Goal: Participate in discussion

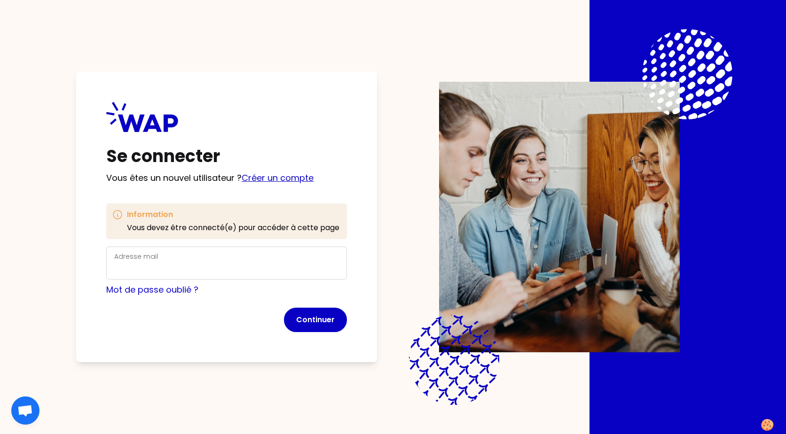
click at [272, 176] on link "Créer un compte" at bounding box center [278, 178] width 72 height 12
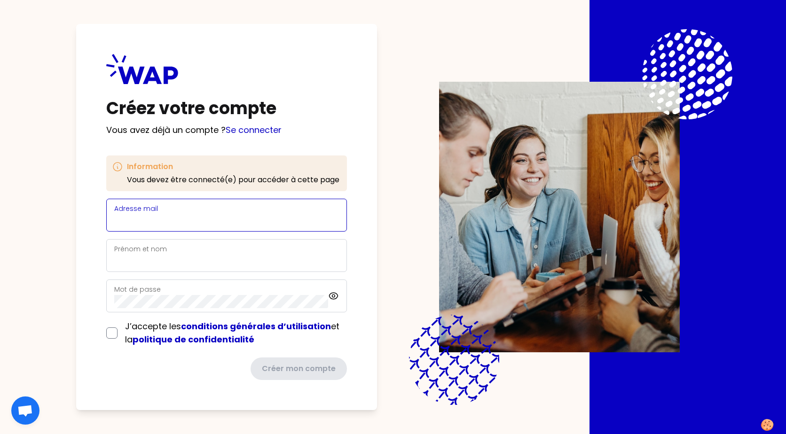
click at [233, 215] on input "Adresse mail" at bounding box center [226, 220] width 225 height 13
type input "[EMAIL_ADDRESS][DOMAIN_NAME]"
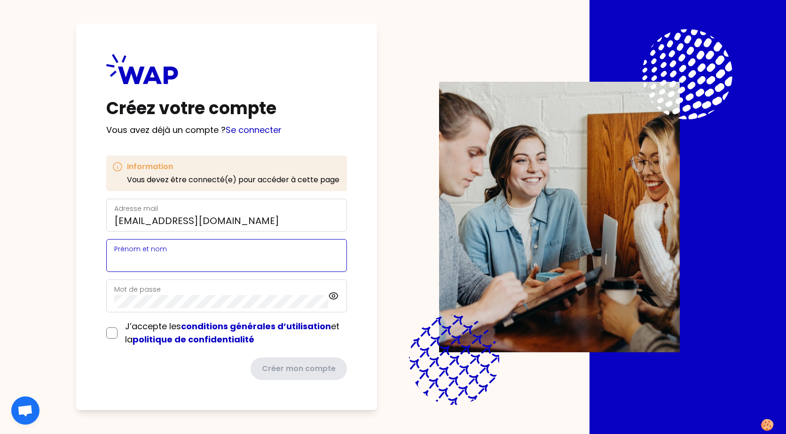
type input "[PERSON_NAME]"
click at [209, 292] on div "Mot de passe" at bounding box center [221, 296] width 214 height 24
click at [114, 332] on input "checkbox" at bounding box center [111, 333] width 11 height 11
checkbox input "true"
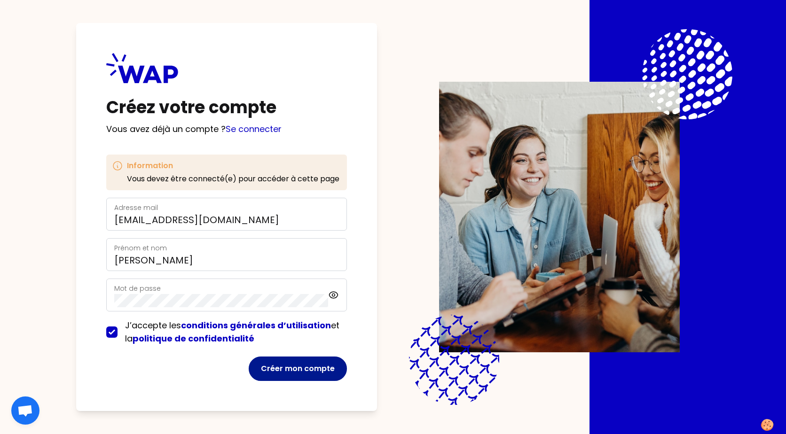
click at [289, 368] on button "Créer mon compte" at bounding box center [298, 369] width 98 height 24
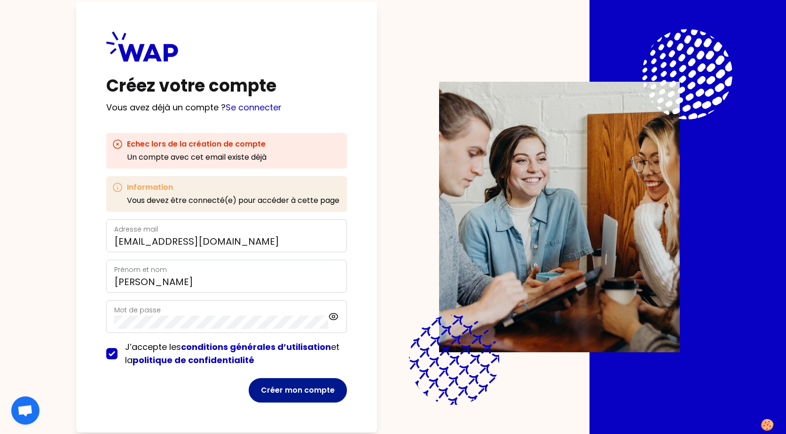
click at [298, 389] on button "Créer mon compte" at bounding box center [298, 390] width 98 height 24
click at [262, 105] on link "Se connecter" at bounding box center [254, 108] width 56 height 12
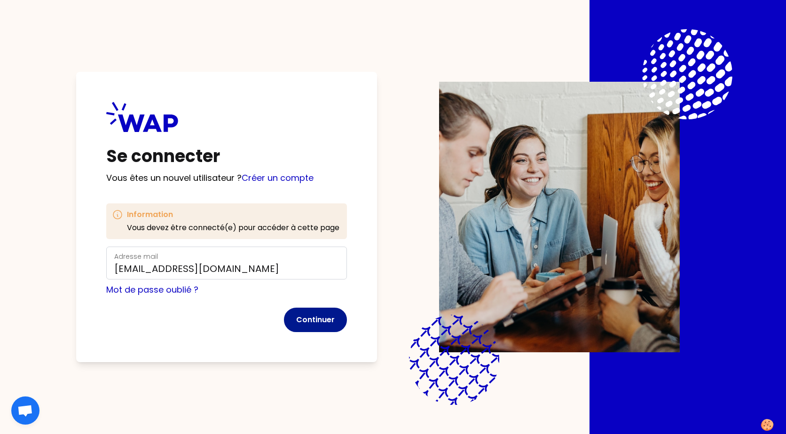
click at [310, 319] on button "Continuer" at bounding box center [315, 320] width 63 height 24
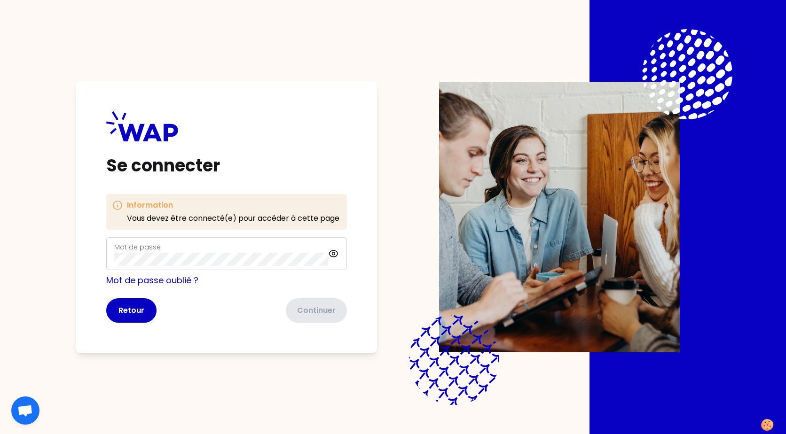
click at [244, 252] on div "Mot de passe" at bounding box center [221, 254] width 214 height 24
click at [306, 305] on button "Continuer" at bounding box center [315, 310] width 63 height 24
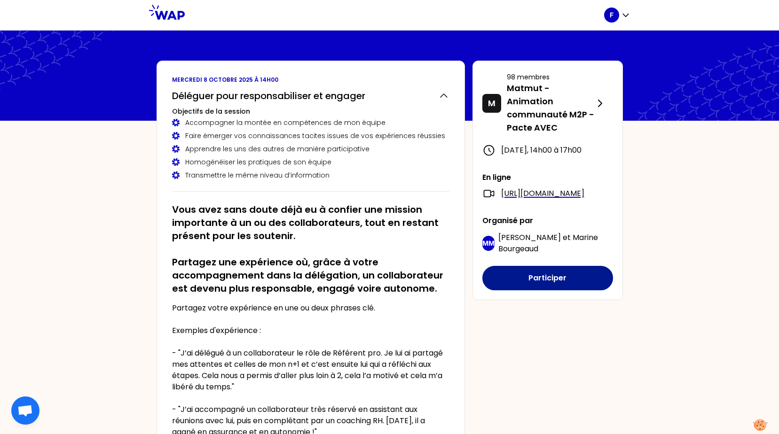
click at [557, 290] on button "Participer" at bounding box center [547, 278] width 131 height 24
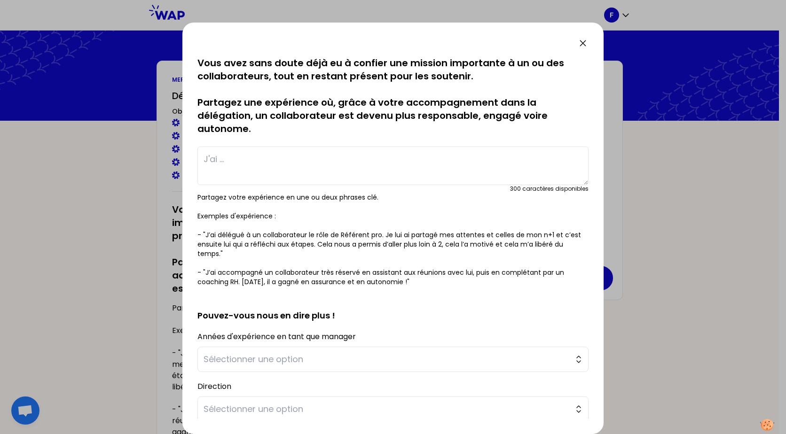
click at [221, 159] on textarea at bounding box center [392, 166] width 391 height 39
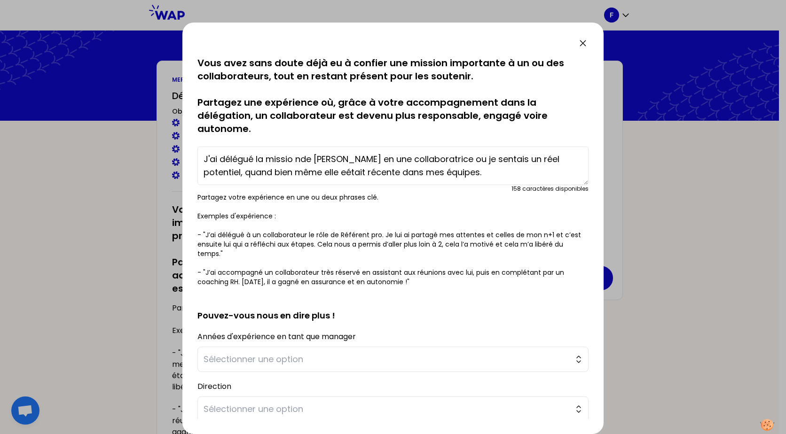
click at [291, 157] on textarea "J'ai délégué la missio nde [PERSON_NAME] en une collaboratrice ou je sentais un…" at bounding box center [392, 166] width 391 height 39
click at [301, 172] on textarea "J'ai délégué la mission de CAPGIS en une collaboratrice ou je sentais un réel p…" at bounding box center [392, 166] width 391 height 39
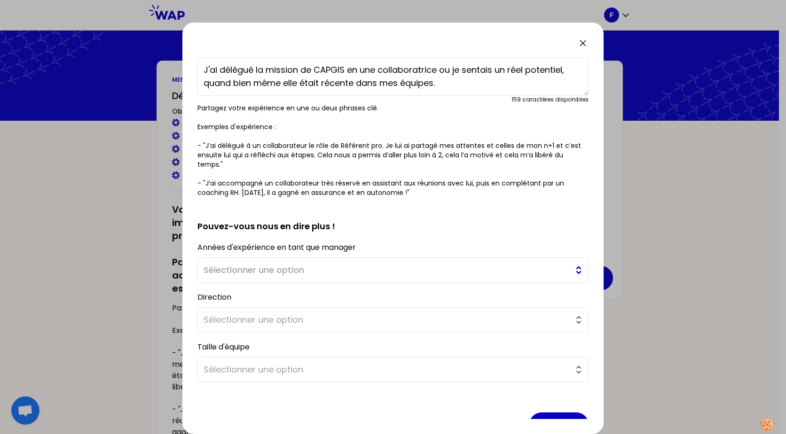
scroll to position [94, 0]
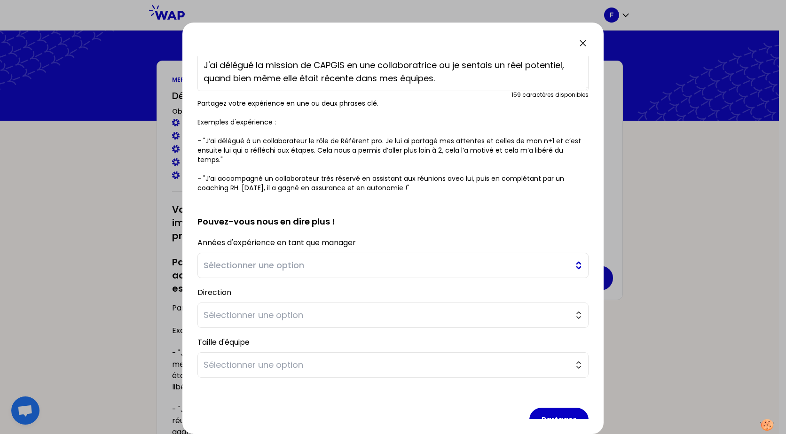
type textarea "J'ai délégué la mission de CAPGIS en une collaboratrice ou je sentais un réel p…"
click at [572, 263] on button "Sélectionner une option" at bounding box center [392, 265] width 391 height 25
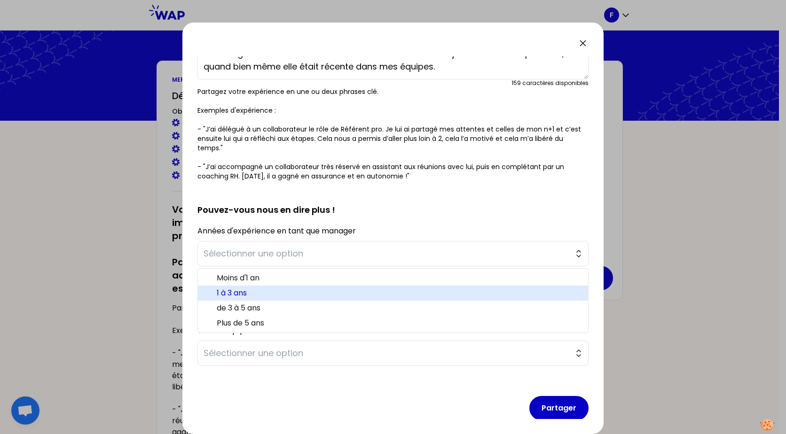
scroll to position [115, 0]
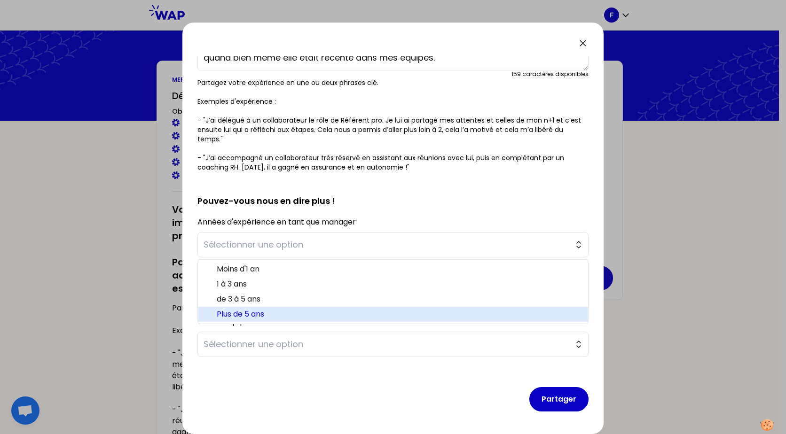
click at [267, 312] on span "Plus de 5 ans" at bounding box center [399, 314] width 364 height 11
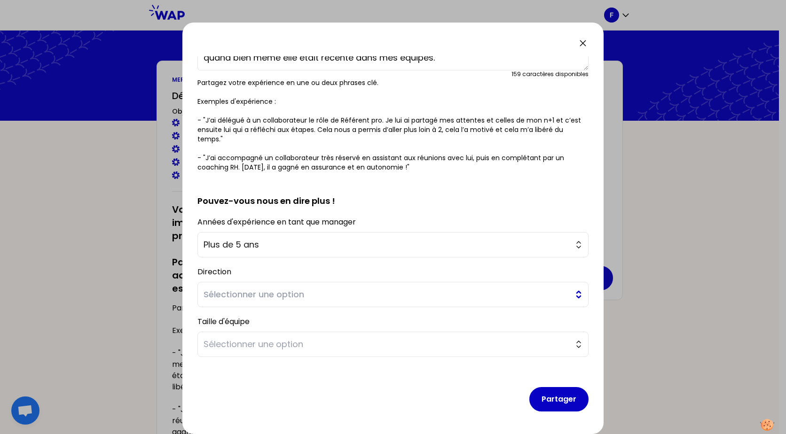
click at [297, 292] on span "Sélectionner une option" at bounding box center [387, 294] width 366 height 13
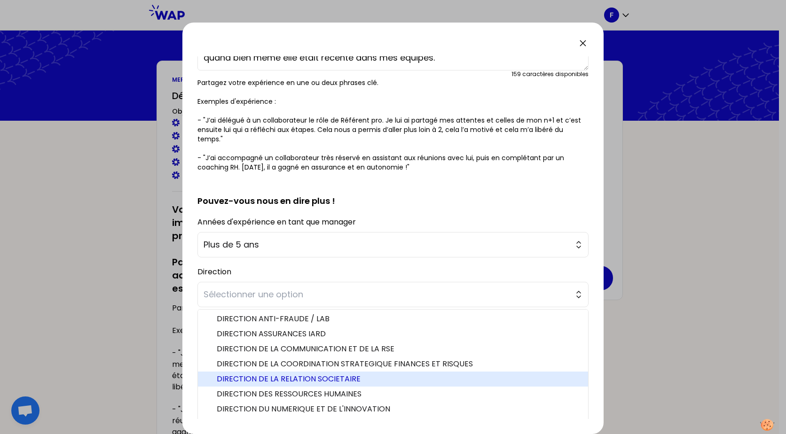
click at [314, 377] on span "DIRECTION DE LA RELATION SOCIETAIRE" at bounding box center [399, 379] width 364 height 11
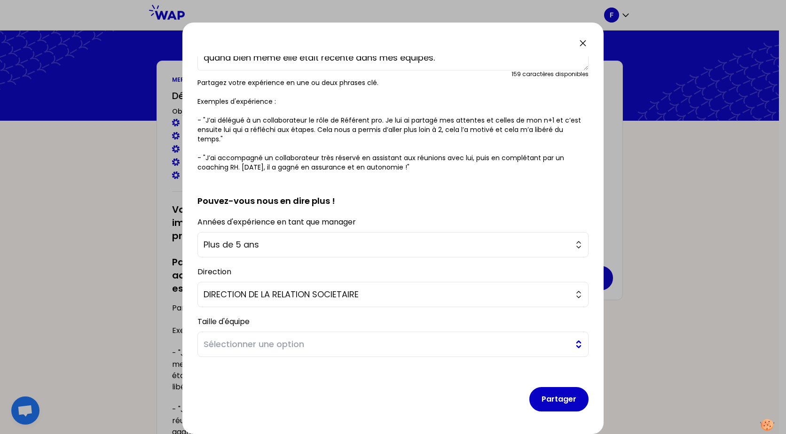
click at [573, 343] on button "Sélectionner une option" at bounding box center [392, 344] width 391 height 25
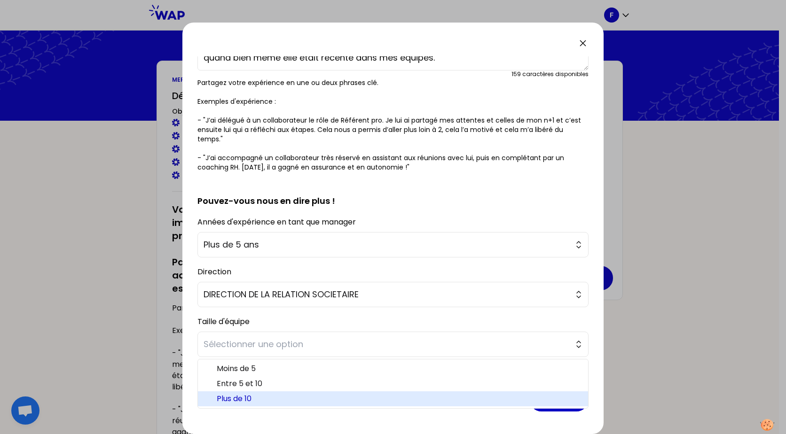
click at [277, 399] on span "Plus de 10" at bounding box center [399, 398] width 364 height 11
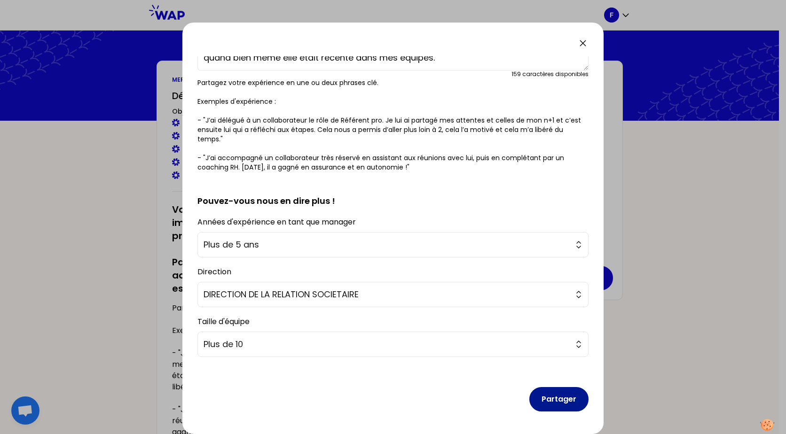
click at [557, 399] on button "Partager" at bounding box center [558, 399] width 59 height 24
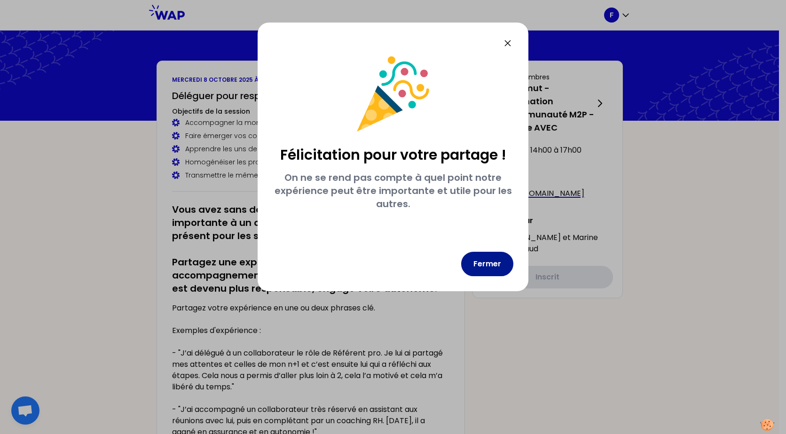
click at [486, 260] on button "Fermer" at bounding box center [487, 264] width 52 height 24
